Goal: Find specific page/section: Find specific page/section

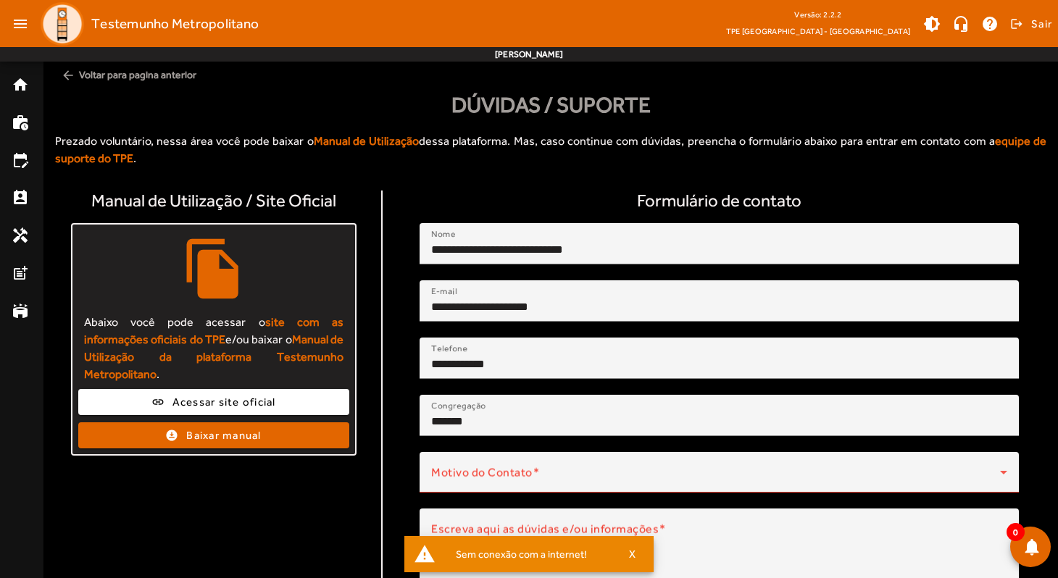
scroll to position [97, 0]
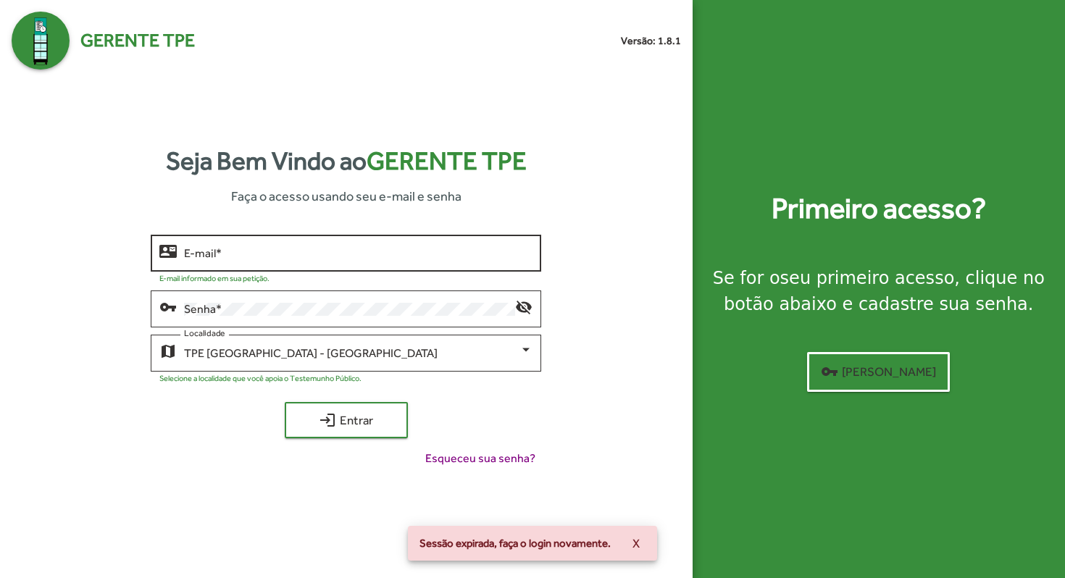
click at [289, 254] on input "E-mail *" at bounding box center [358, 253] width 349 height 13
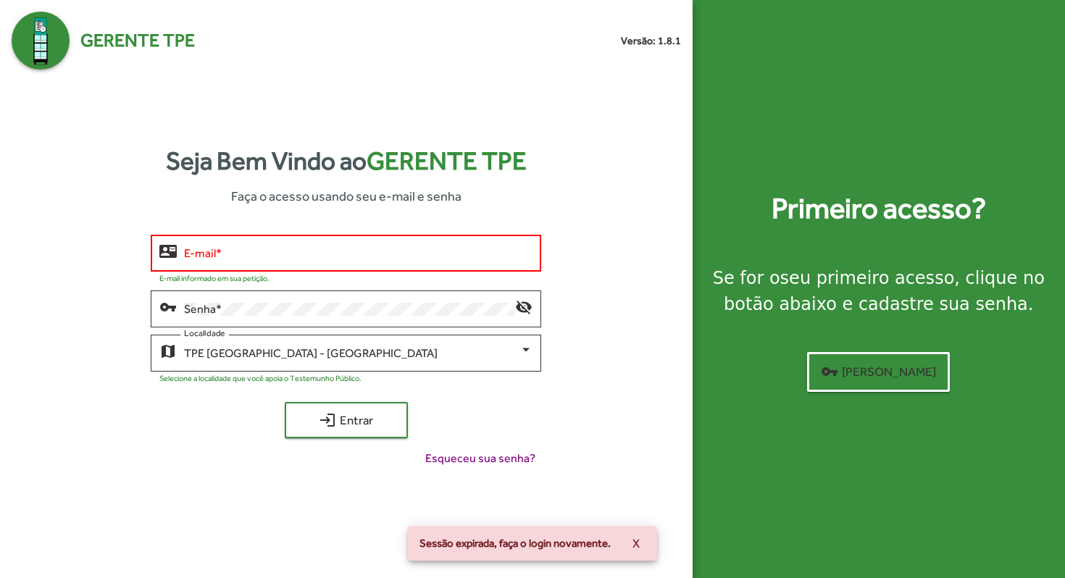
type input "**********"
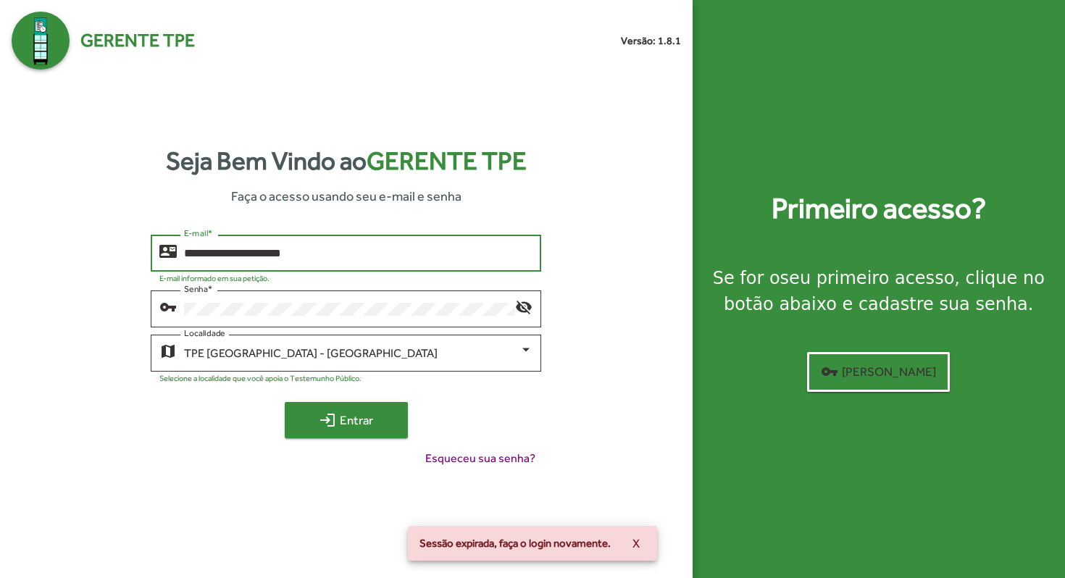
click at [347, 425] on span "login Entrar" at bounding box center [346, 420] width 97 height 26
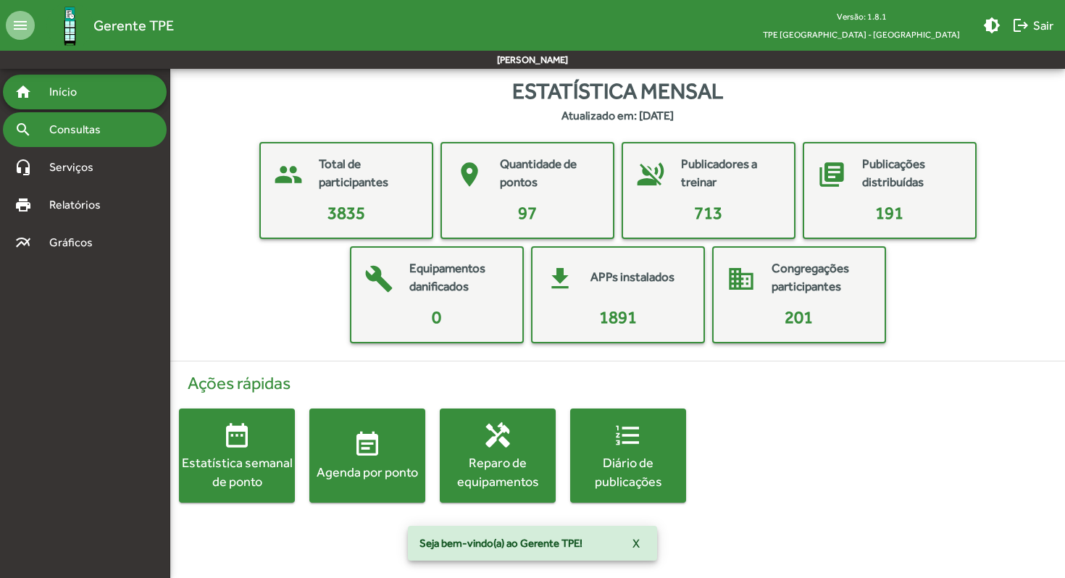
click at [75, 136] on span "Consultas" at bounding box center [80, 129] width 79 height 17
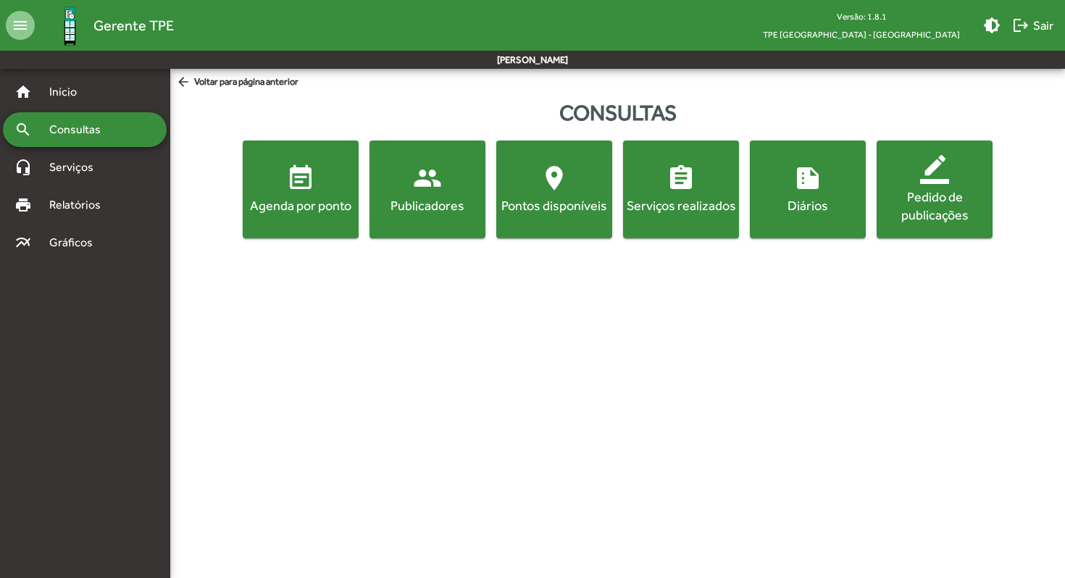
click at [425, 186] on mat-icon "people" at bounding box center [427, 178] width 29 height 29
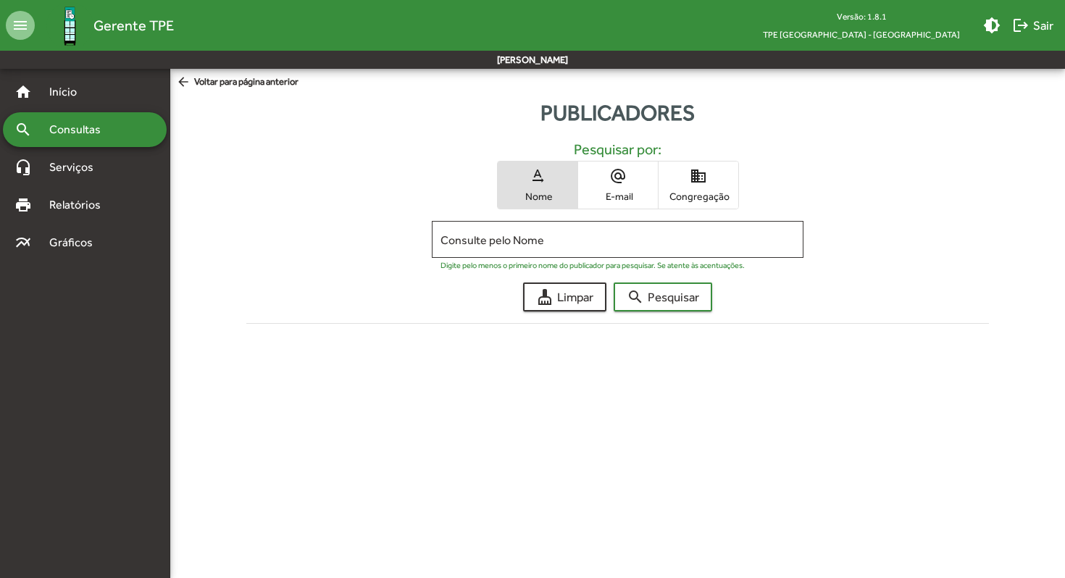
click at [720, 190] on span "Congregação" at bounding box center [698, 196] width 72 height 13
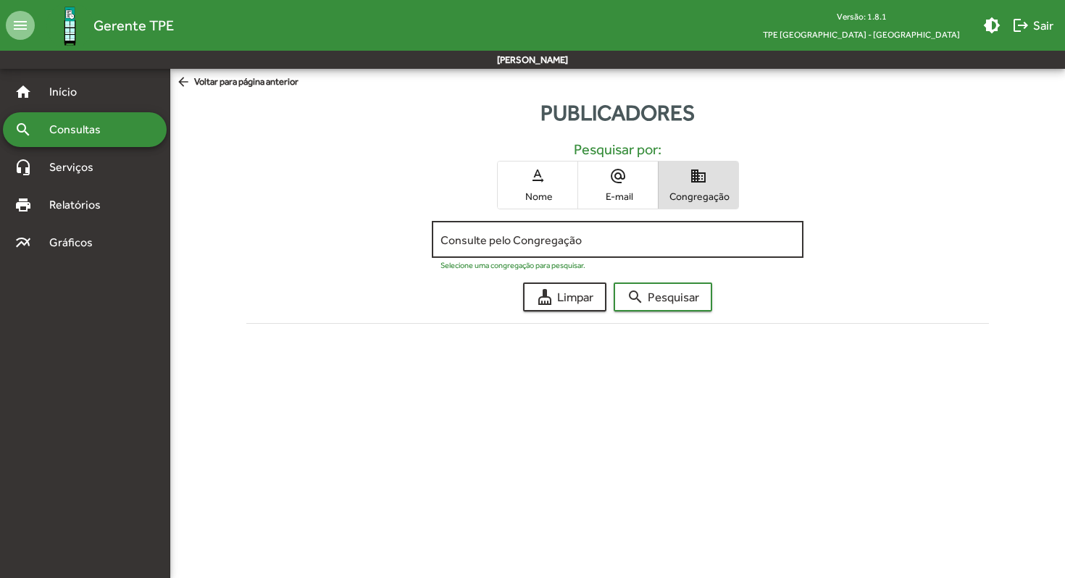
click at [495, 241] on input "Consulte pelo Congregação" at bounding box center [618, 239] width 354 height 13
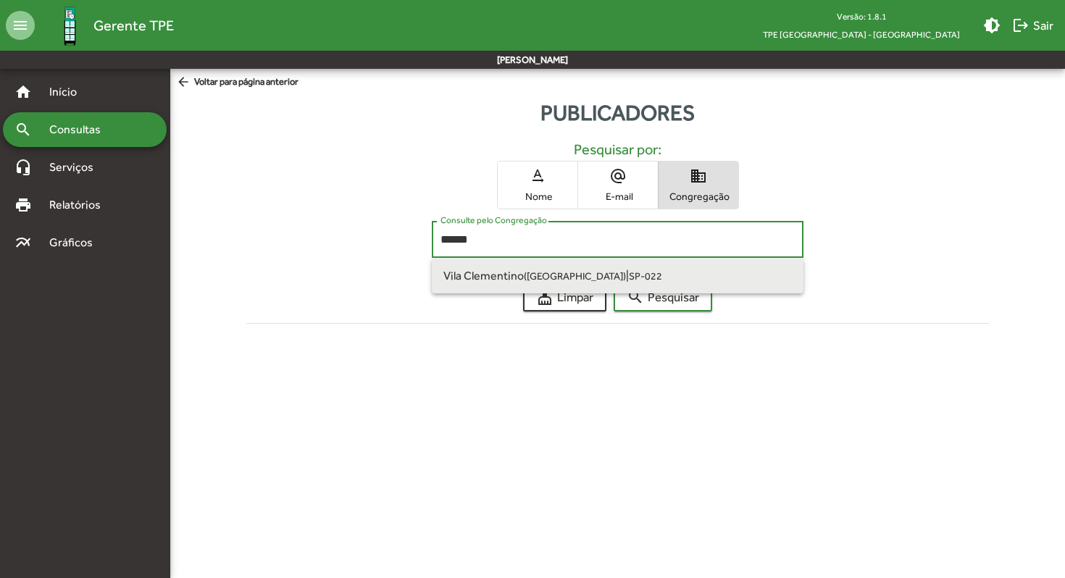
click at [497, 273] on span "Vila Clementino ([GEOGRAPHIC_DATA] SP)" at bounding box center [535, 276] width 183 height 14
type input "**********"
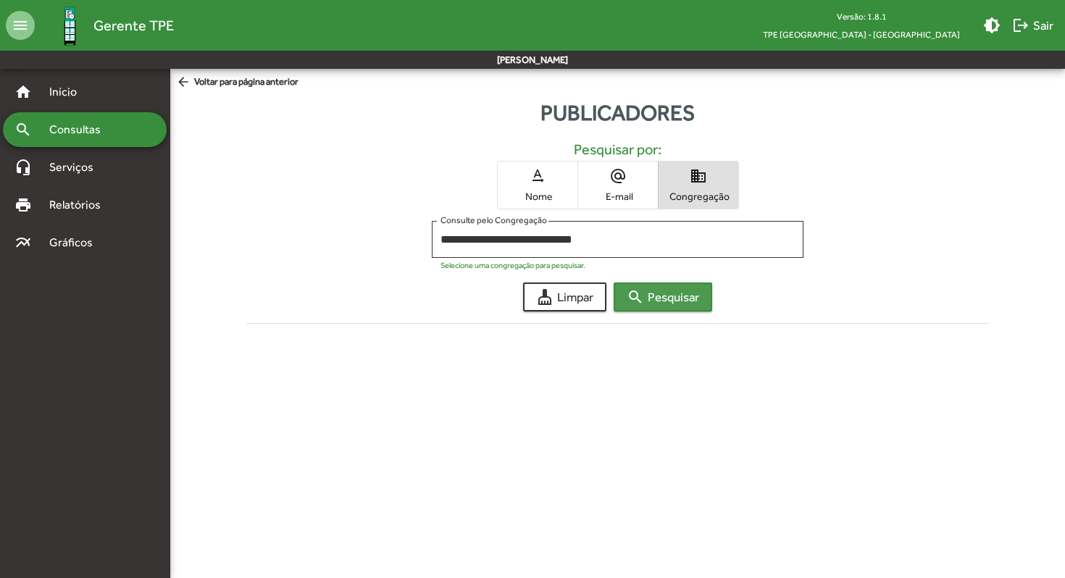
click at [679, 299] on span "search Pesquisar" at bounding box center [663, 297] width 72 height 26
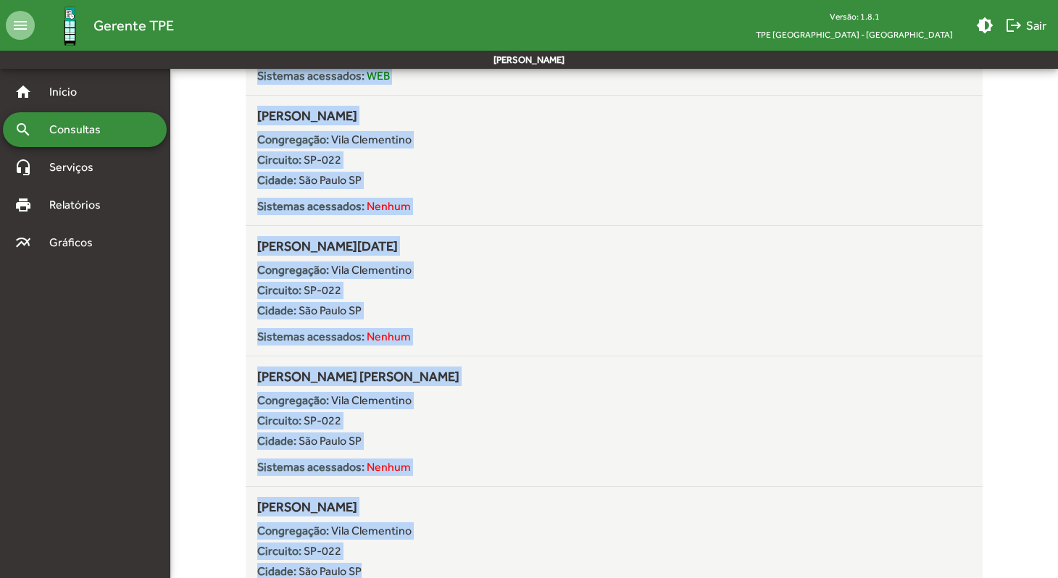
scroll to position [4369, 0]
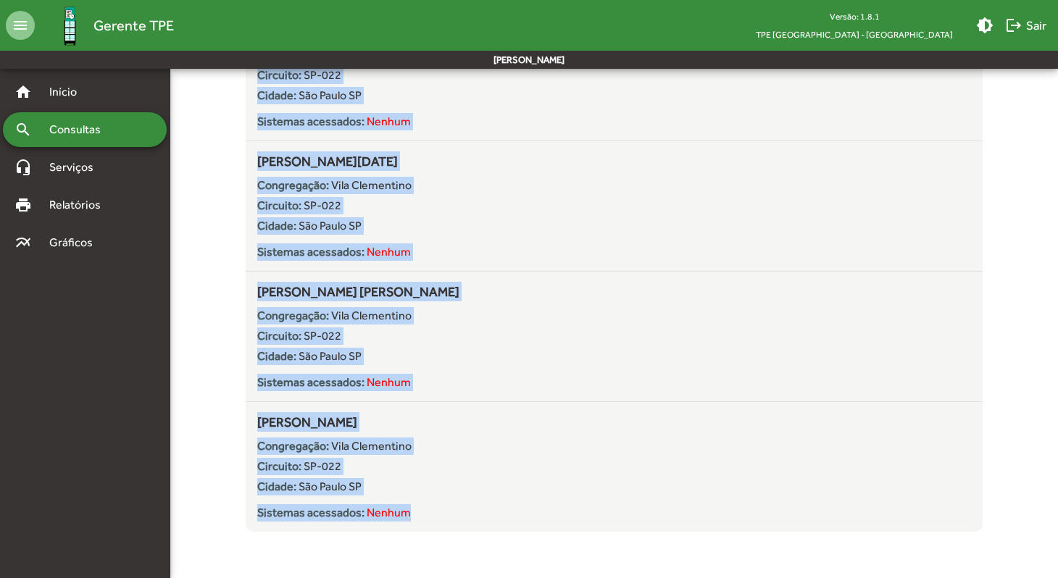
drag, startPoint x: 220, startPoint y: 355, endPoint x: 501, endPoint y: 578, distance: 358.0
copy mat-list "Loremipsu Dolor Sitame Consectetur: Adip Elitseddoe Temporin: UT-783 Labore: Et…"
